Goal: Information Seeking & Learning: Learn about a topic

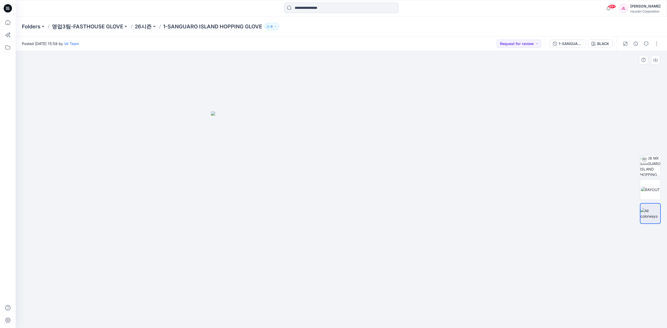
click at [436, 208] on img at bounding box center [341, 220] width 261 height 217
drag, startPoint x: 436, startPoint y: 208, endPoint x: 427, endPoint y: 208, distance: 8.9
click at [435, 208] on img at bounding box center [341, 220] width 261 height 217
click at [361, 204] on img at bounding box center [341, 220] width 261 height 217
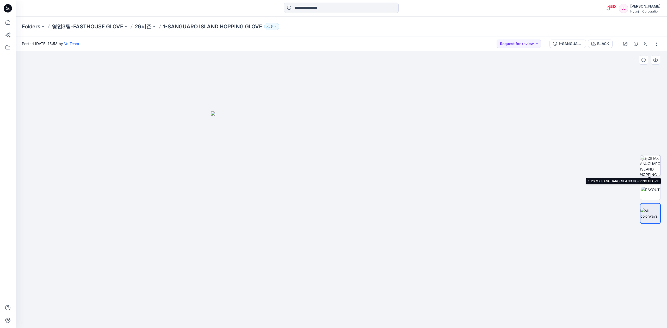
click at [648, 166] on img at bounding box center [650, 166] width 20 height 20
click at [569, 175] on div at bounding box center [341, 189] width 651 height 277
click at [297, 216] on img at bounding box center [342, 166] width 286 height 324
drag, startPoint x: 297, startPoint y: 216, endPoint x: 287, endPoint y: 207, distance: 13.5
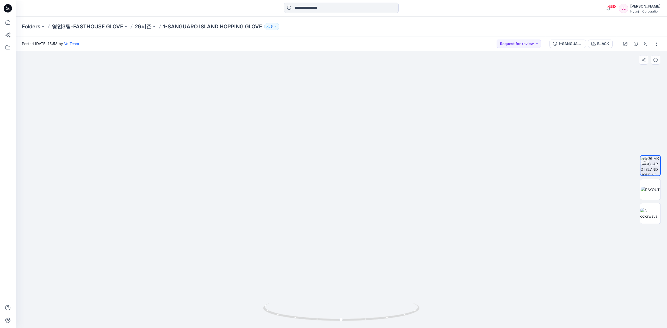
click at [287, 207] on img at bounding box center [342, 170] width 286 height 315
drag, startPoint x: 295, startPoint y: 153, endPoint x: 299, endPoint y: 171, distance: 18.7
click at [296, 169] on img at bounding box center [341, 138] width 344 height 379
drag, startPoint x: 299, startPoint y: 171, endPoint x: 305, endPoint y: 173, distance: 6.4
click at [305, 173] on img at bounding box center [341, 148] width 344 height 360
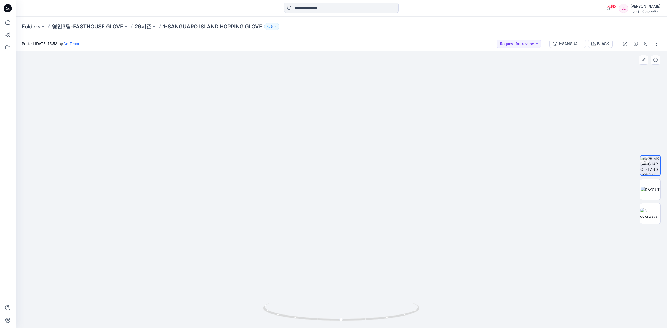
drag, startPoint x: 477, startPoint y: 193, endPoint x: 474, endPoint y: 189, distance: 5.4
click at [474, 189] on img at bounding box center [341, 146] width 344 height 365
drag, startPoint x: 386, startPoint y: 317, endPoint x: 322, endPoint y: 320, distance: 63.6
click at [322, 320] on icon at bounding box center [342, 313] width 158 height 20
click at [651, 162] on img at bounding box center [650, 166] width 20 height 20
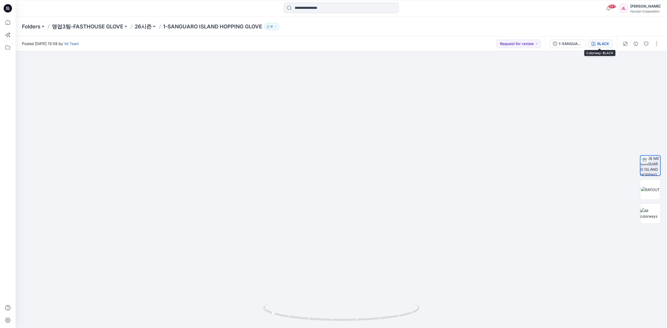
click at [595, 44] on button "BLACK" at bounding box center [600, 44] width 24 height 8
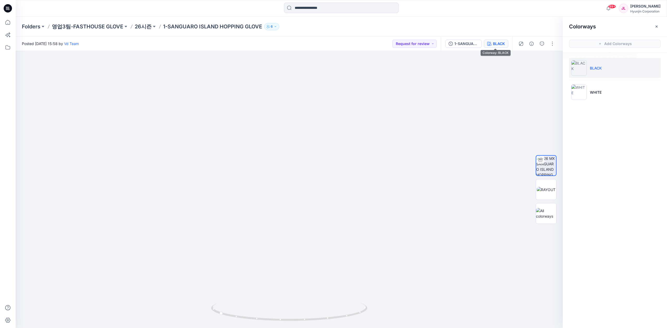
click at [595, 44] on span "Add Colorways" at bounding box center [615, 43] width 104 height 15
click at [596, 94] on p "WHITE" at bounding box center [596, 92] width 12 height 5
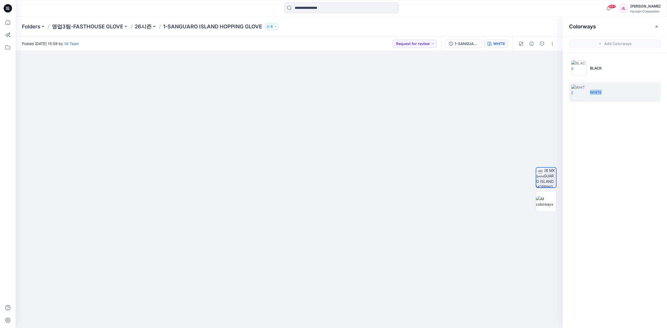
click at [588, 90] on li "WHITE" at bounding box center [615, 92] width 92 height 20
drag, startPoint x: 348, startPoint y: 319, endPoint x: 363, endPoint y: 313, distance: 15.7
click at [363, 313] on icon at bounding box center [290, 313] width 158 height 20
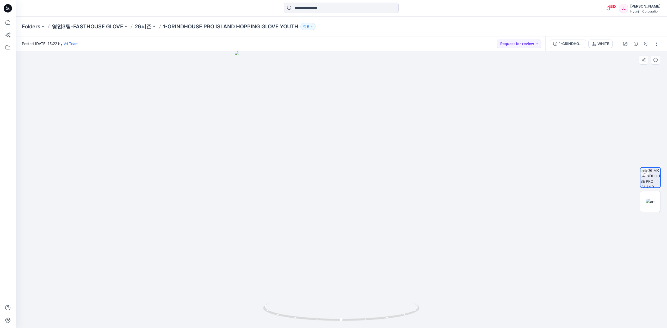
click at [333, 251] on div at bounding box center [341, 189] width 651 height 277
drag, startPoint x: 356, startPoint y: 280, endPoint x: 364, endPoint y: 288, distance: 10.7
click at [364, 288] on div at bounding box center [341, 189] width 651 height 277
drag, startPoint x: 390, startPoint y: 316, endPoint x: 371, endPoint y: 322, distance: 19.7
click at [371, 322] on icon at bounding box center [342, 313] width 158 height 20
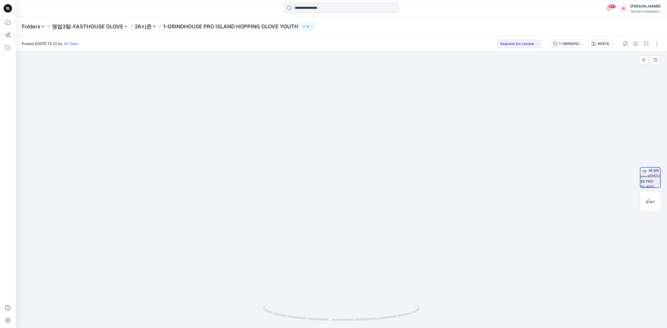
click at [446, 313] on img at bounding box center [341, 152] width 329 height 353
drag, startPoint x: 374, startPoint y: 318, endPoint x: 404, endPoint y: 321, distance: 29.9
click at [404, 321] on icon at bounding box center [342, 313] width 158 height 20
drag, startPoint x: 402, startPoint y: 315, endPoint x: 364, endPoint y: 320, distance: 37.6
click at [364, 320] on icon at bounding box center [342, 313] width 158 height 20
